Goal: Check status: Check status

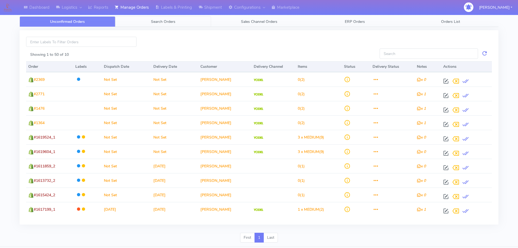
click at [171, 24] on link "Search Orders" at bounding box center [163, 21] width 96 height 11
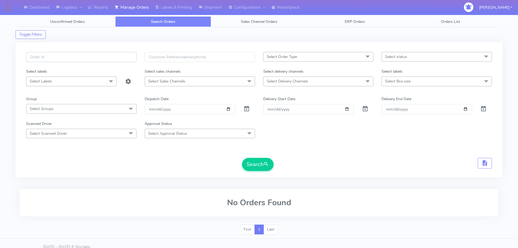
click at [128, 55] on input "text" at bounding box center [81, 57] width 110 height 10
paste input "1618998"
type input "1618998"
click at [244, 110] on span at bounding box center [246, 109] width 7 height 5
click at [247, 162] on button "Search" at bounding box center [258, 164] width 32 height 13
